Goal: Transaction & Acquisition: Book appointment/travel/reservation

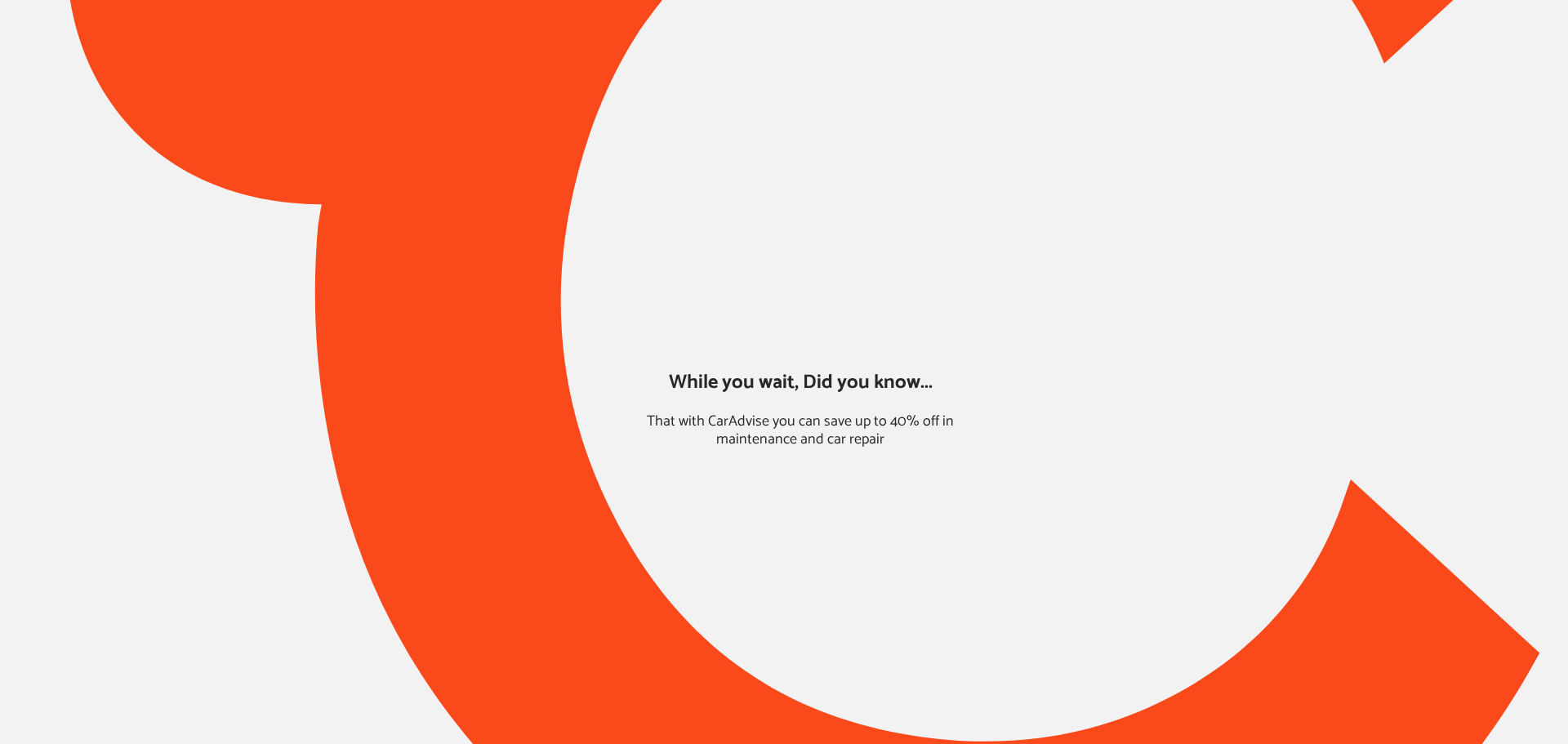
type input "*******"
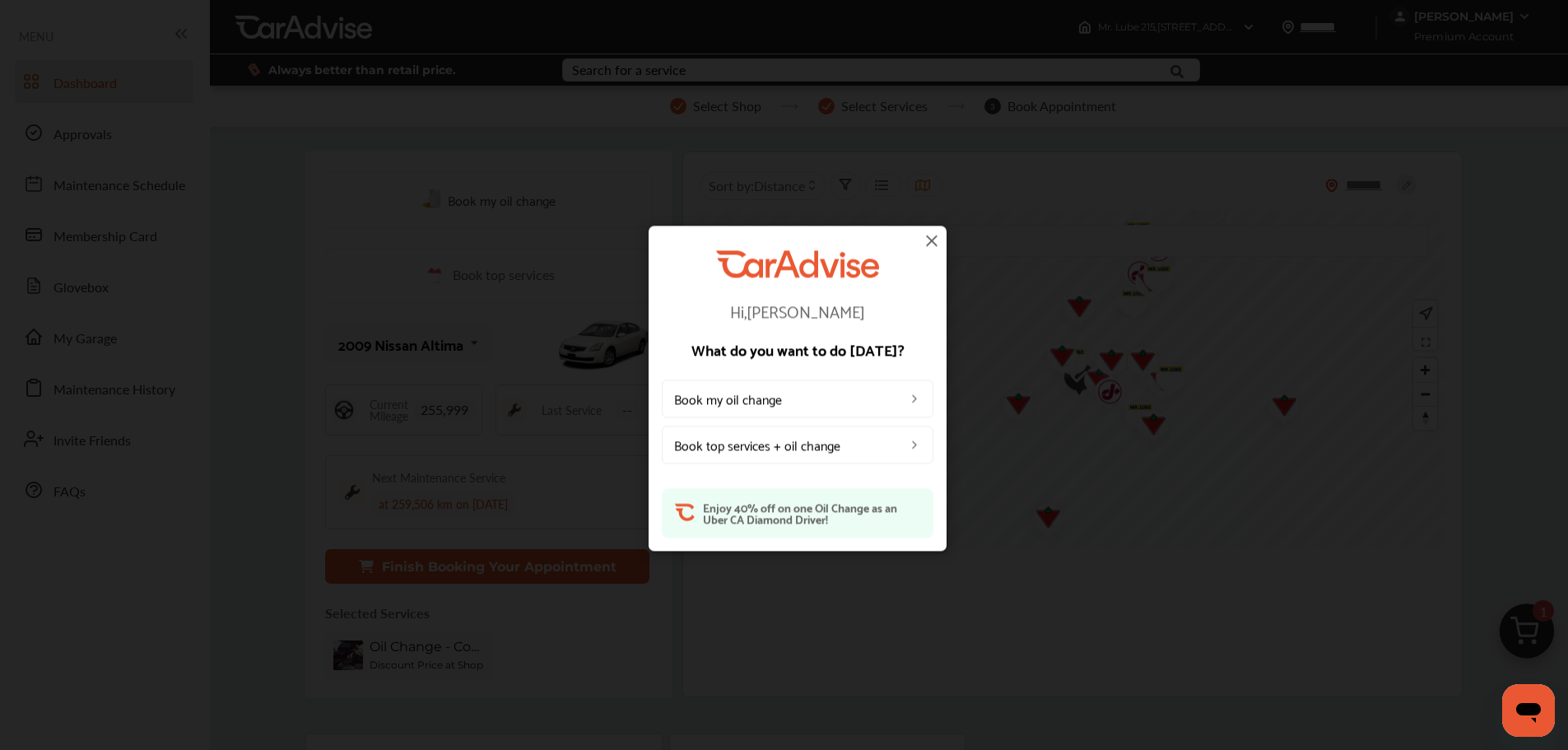
click at [923, 237] on img at bounding box center [931, 240] width 20 height 20
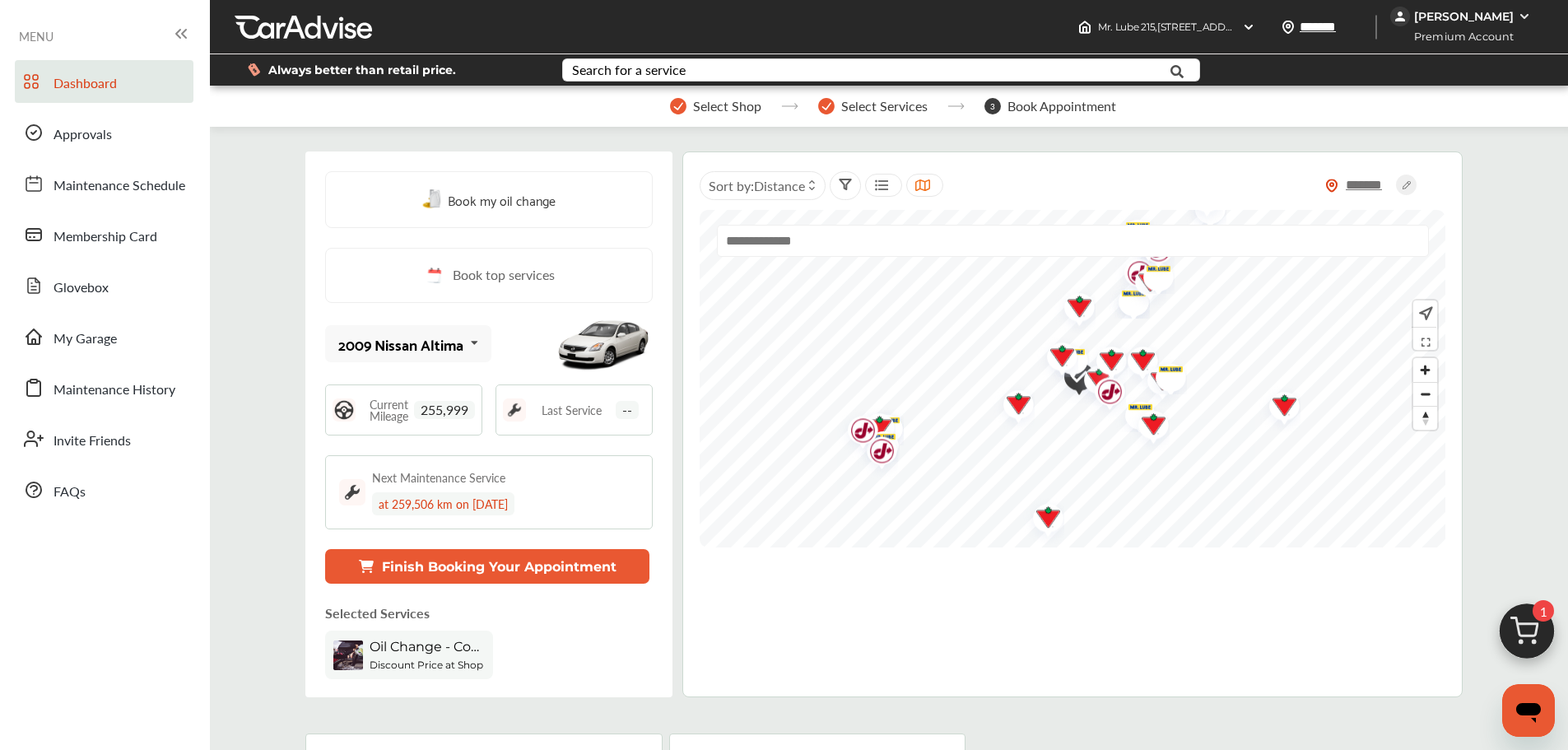
click at [543, 568] on button "Finish Booking Your Appointment" at bounding box center [487, 566] width 324 height 35
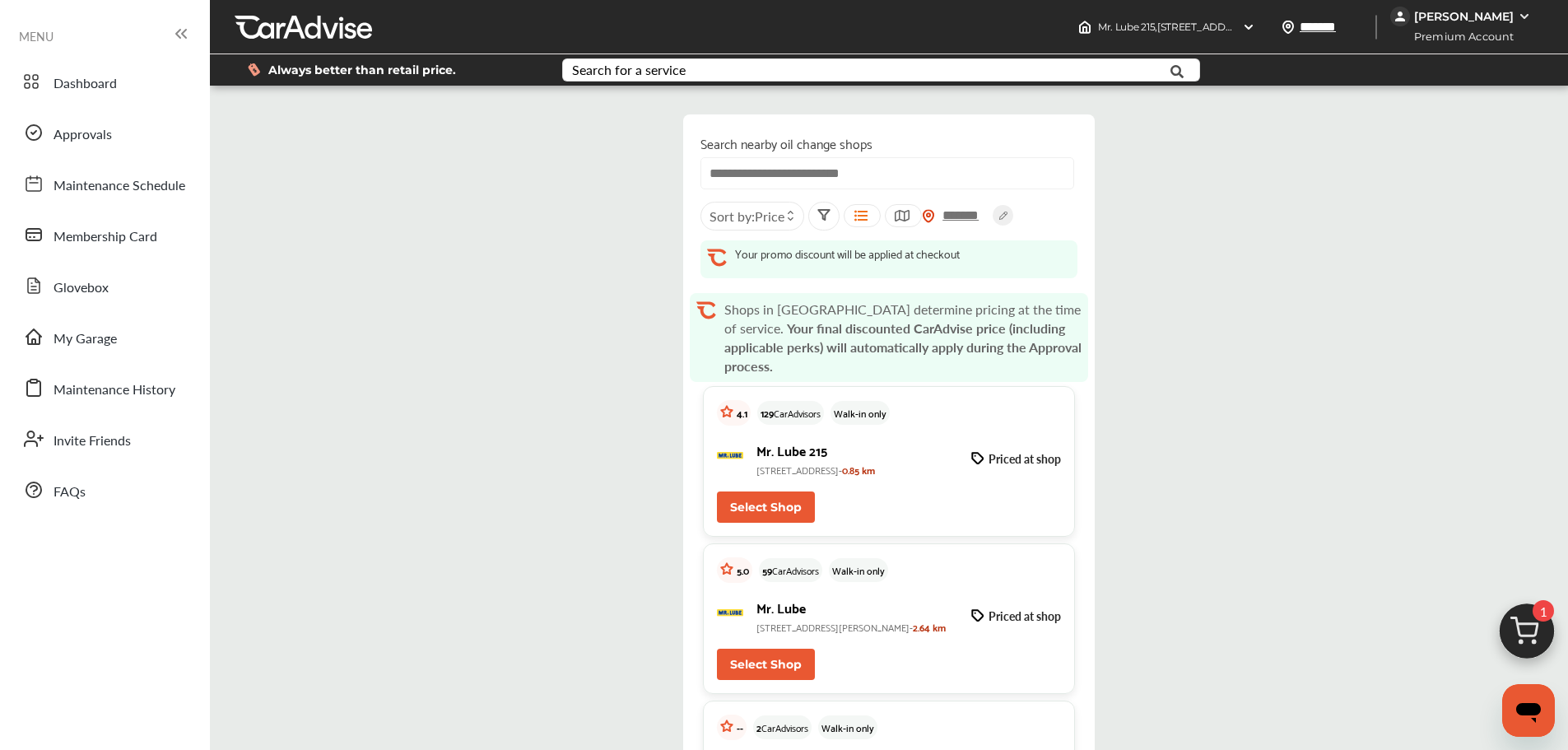
click at [912, 461] on p "[STREET_ADDRESS]- 0.85 km" at bounding box center [857, 470] width 202 height 17
click at [751, 511] on button "Select Shop" at bounding box center [766, 507] width 98 height 31
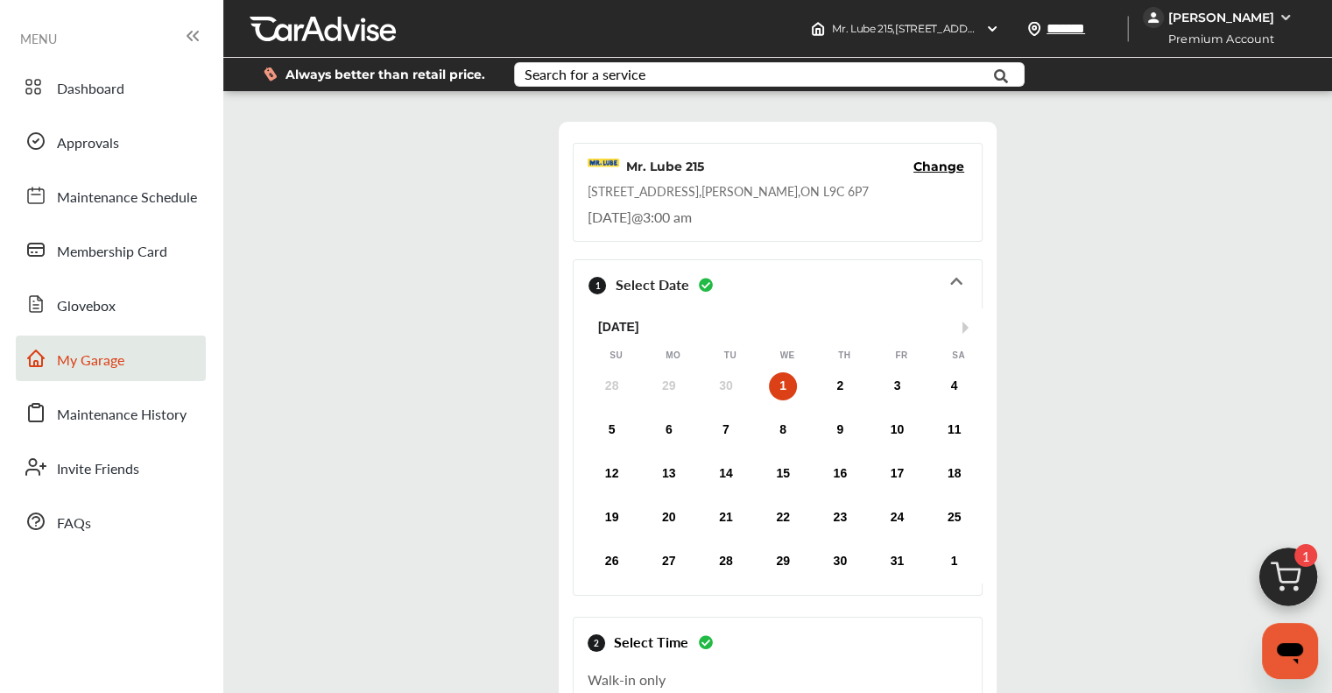
click at [98, 364] on span "My Garage" at bounding box center [90, 361] width 67 height 23
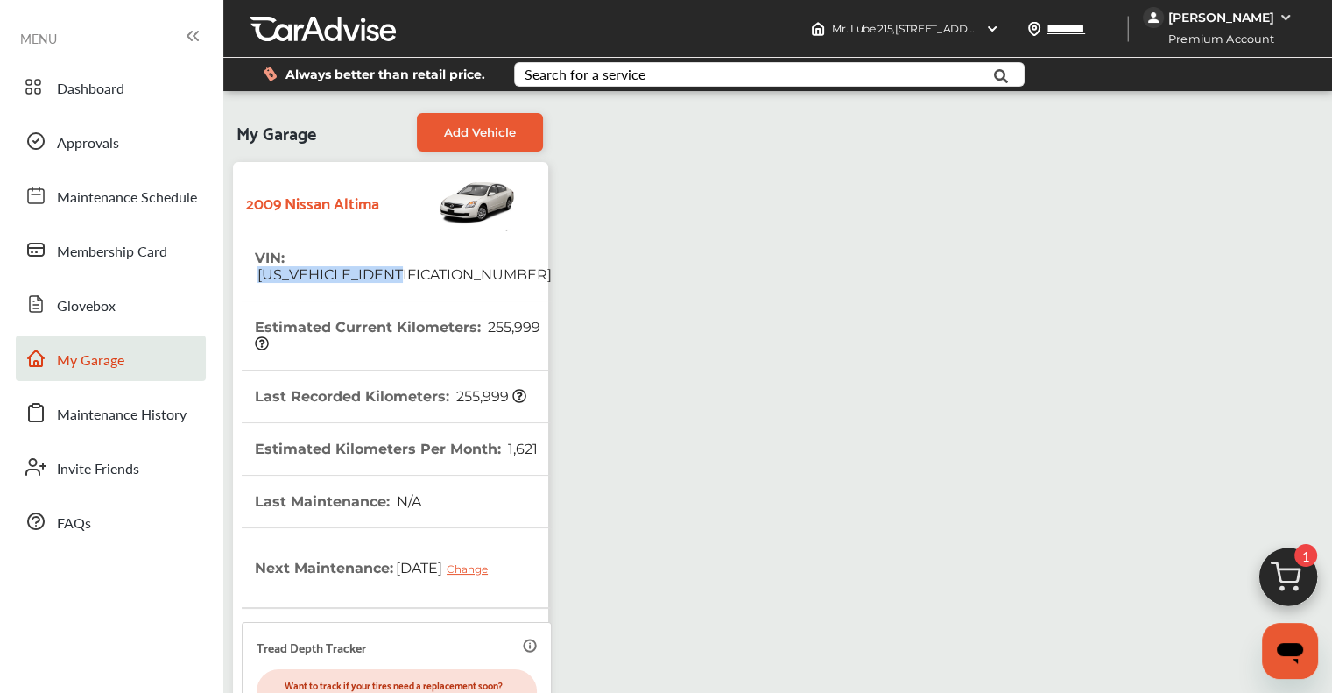
drag, startPoint x: 452, startPoint y: 263, endPoint x: 293, endPoint y: 267, distance: 159.5
click at [293, 267] on tr "VIN : [US_VEHICLE_IDENTIFICATION_NUMBER]" at bounding box center [397, 266] width 310 height 69
copy span "[US_VEHICLE_IDENTIFICATION_NUMBER]"
